Goal: Information Seeking & Learning: Understand process/instructions

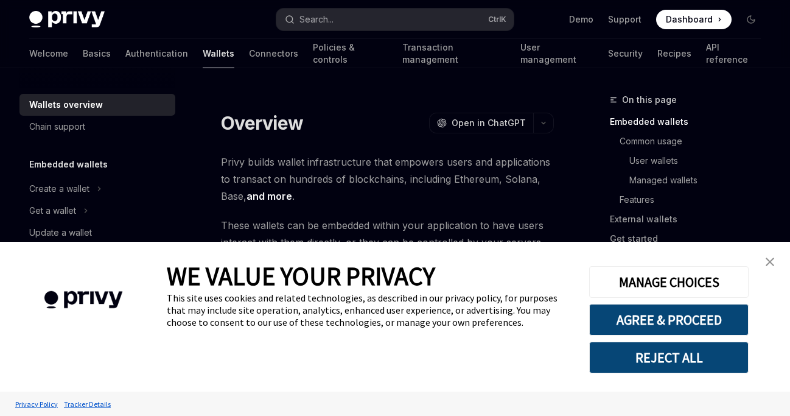
click at [770, 262] on img "close banner" at bounding box center [769, 261] width 9 height 9
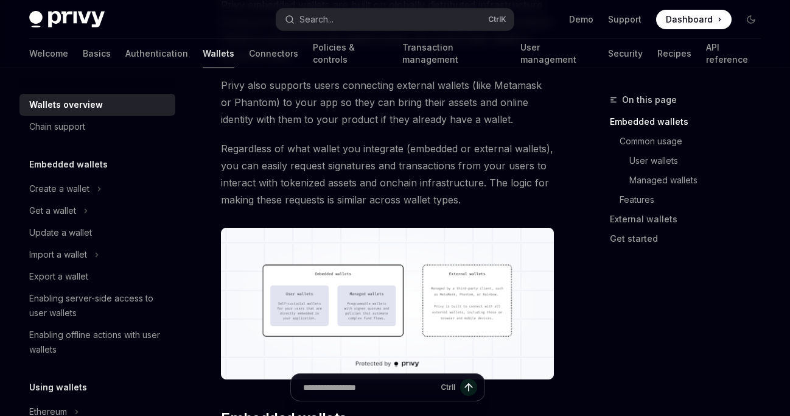
scroll to position [302, 0]
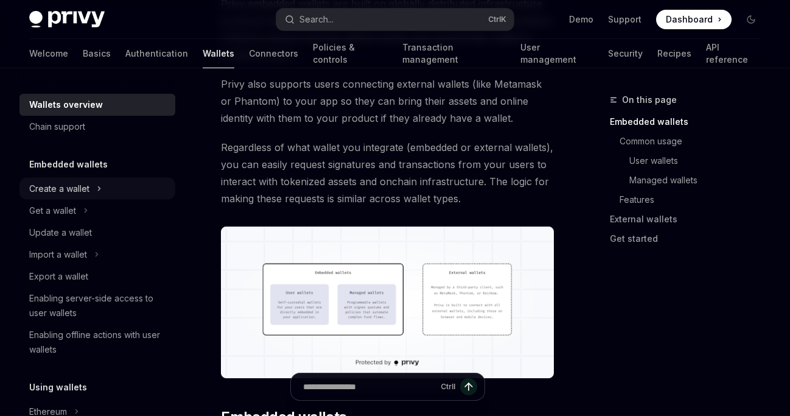
click at [74, 188] on div "Create a wallet" at bounding box center [59, 188] width 60 height 15
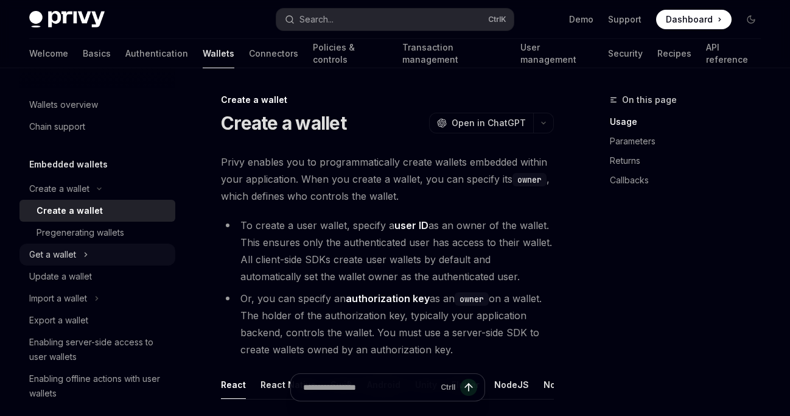
click at [80, 252] on button "Get a wallet" at bounding box center [97, 254] width 156 height 22
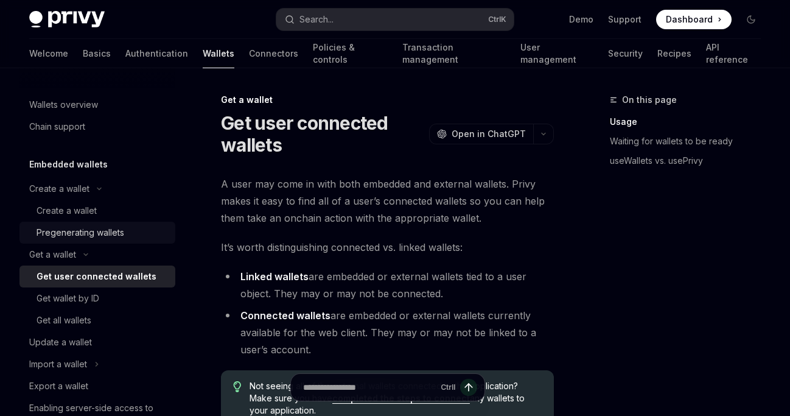
click at [96, 230] on div "Pregenerating wallets" at bounding box center [81, 232] width 88 height 15
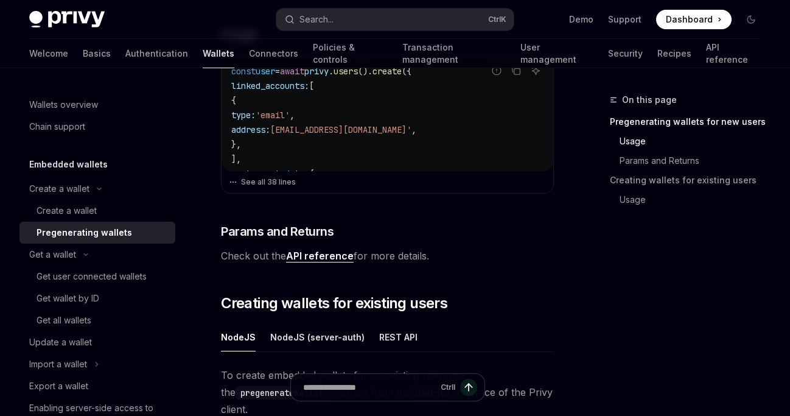
scroll to position [426, 0]
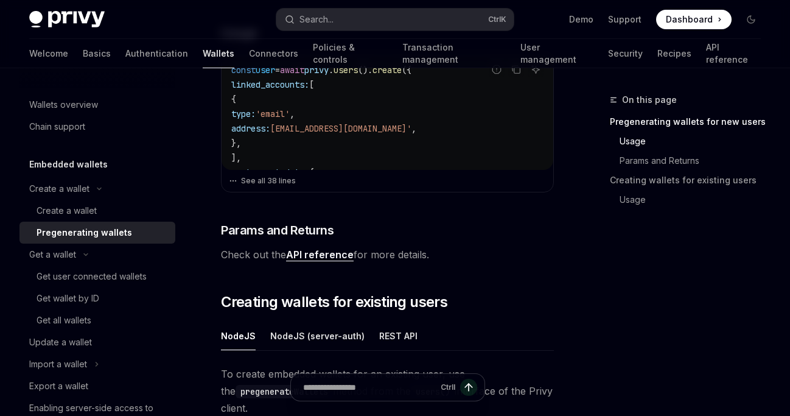
click at [328, 256] on link "API reference" at bounding box center [320, 254] width 68 height 13
type textarea "*"
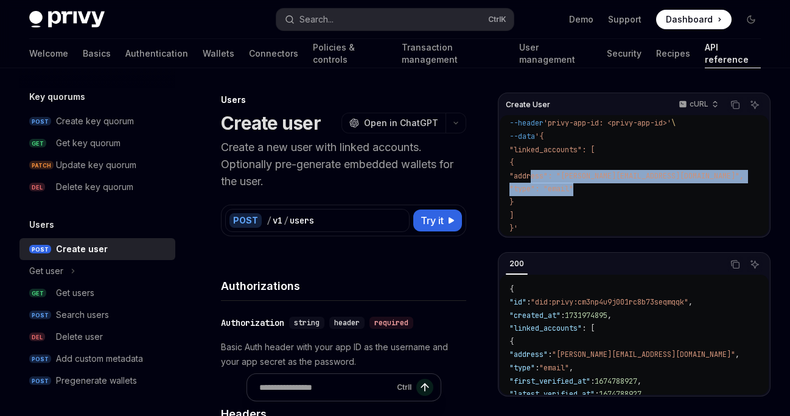
drag, startPoint x: 532, startPoint y: 173, endPoint x: 604, endPoint y: 184, distance: 72.1
click at [604, 184] on code "curl --request POST \ --url [URL][DOMAIN_NAME] \ --header 'Authorization: Basic…" at bounding box center [640, 149] width 263 height 171
copy code ""address": "[PERSON_NAME][EMAIL_ADDRESS][DOMAIN_NAME]", "type": "email""
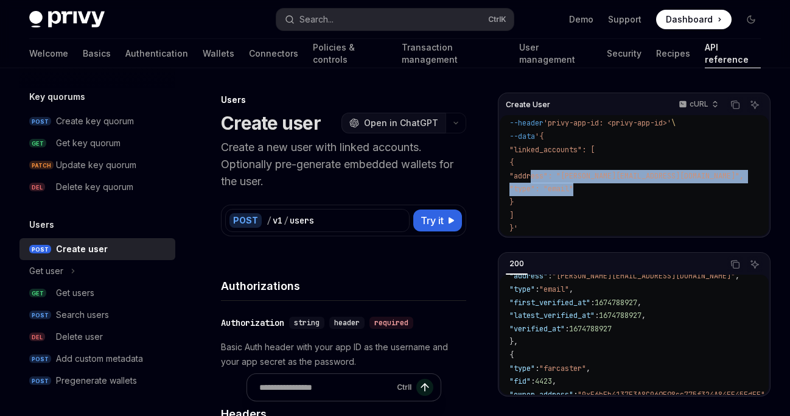
click at [431, 114] on button "OpenAI Open in ChatGPT" at bounding box center [393, 123] width 104 height 21
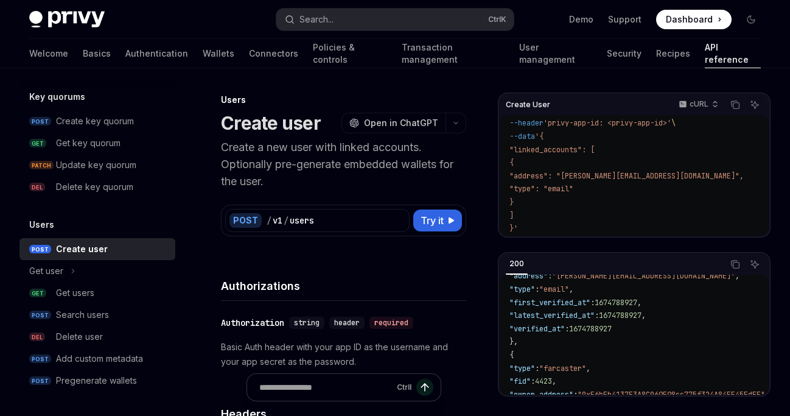
click at [624, 190] on code "curl --request POST \ --url [URL][DOMAIN_NAME] \ --header 'Authorization: Basic…" at bounding box center [640, 149] width 263 height 171
